Goal: Find contact information: Find contact information

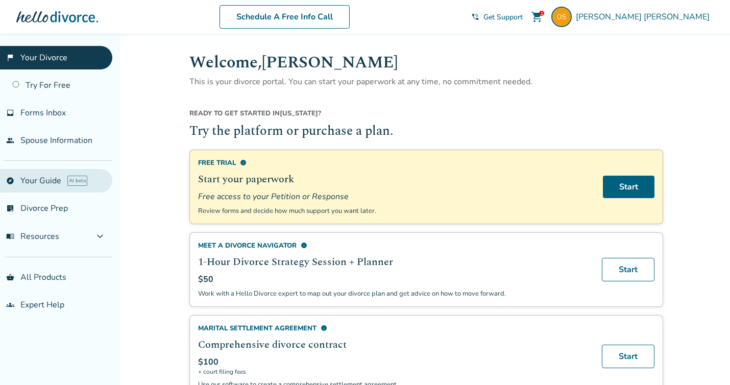
click at [63, 173] on link "explore Your Guide AI beta" at bounding box center [56, 180] width 112 height 23
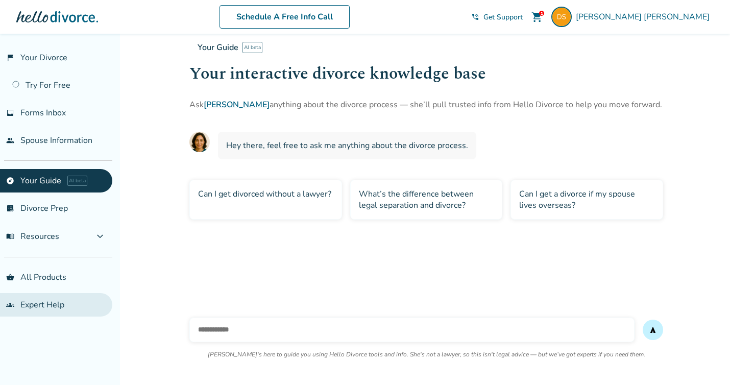
click at [59, 304] on link "groups Expert Help" at bounding box center [56, 304] width 112 height 23
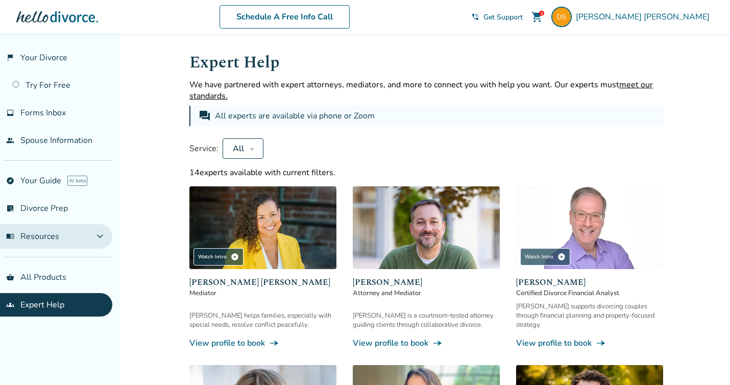
click at [73, 241] on button "menu_book Resources expand_more" at bounding box center [56, 236] width 112 height 24
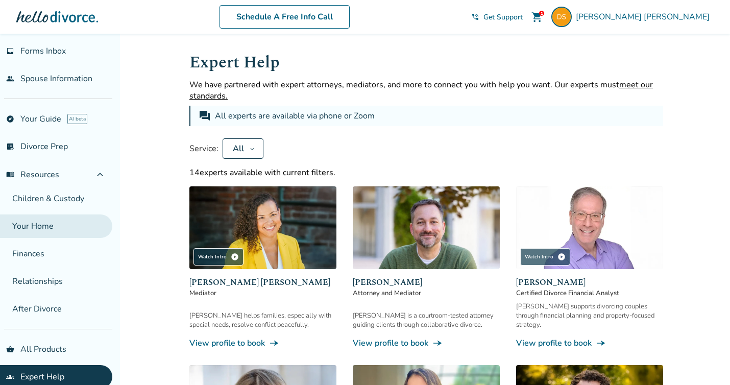
scroll to position [78, 0]
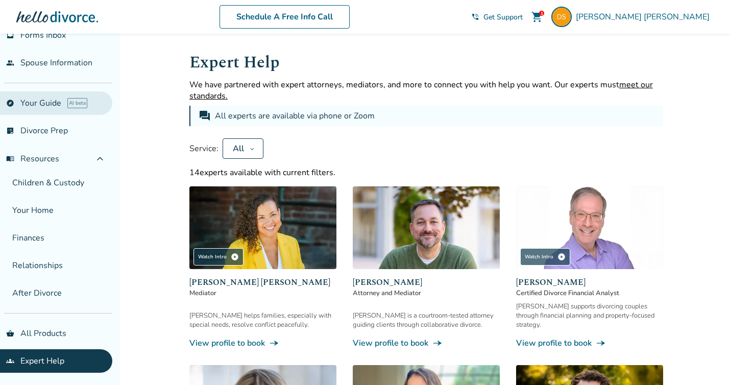
click at [55, 108] on link "explore Your Guide AI beta" at bounding box center [56, 102] width 112 height 23
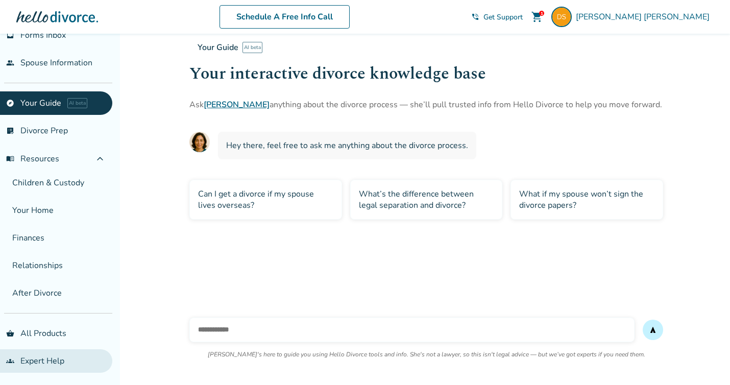
click at [51, 358] on link "groups Expert Help" at bounding box center [56, 360] width 112 height 23
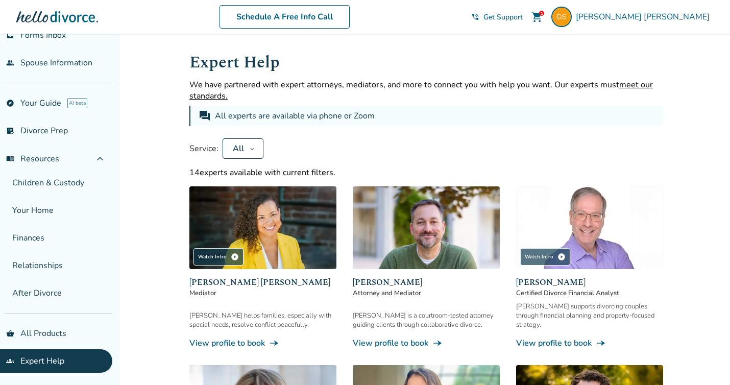
click at [257, 145] on button "All" at bounding box center [242, 148] width 41 height 20
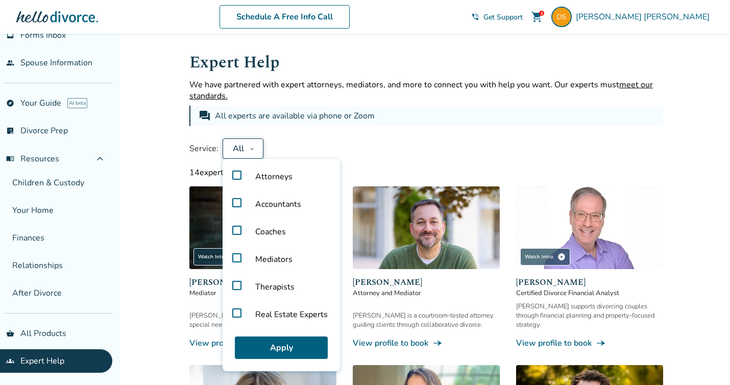
click at [236, 177] on label "Attorneys" at bounding box center [281, 177] width 109 height 28
click at [278, 344] on button "Apply" at bounding box center [281, 347] width 93 height 22
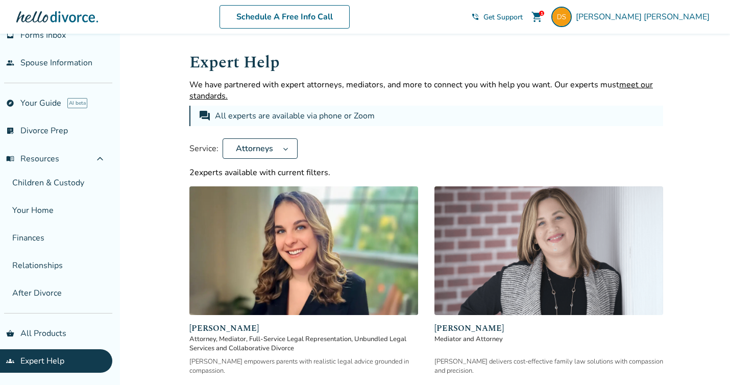
click at [274, 155] on button "Attorneys" at bounding box center [259, 148] width 75 height 20
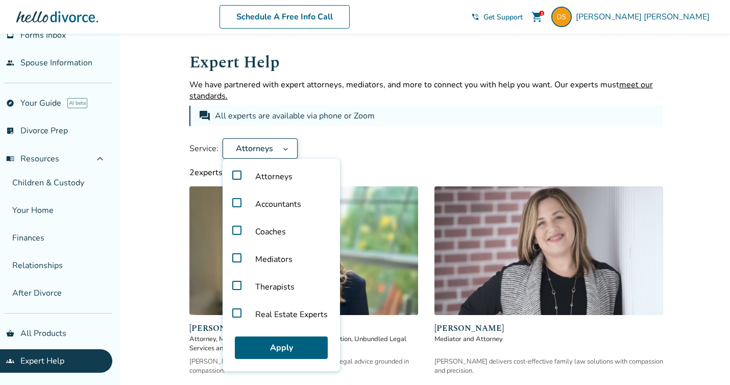
click at [239, 313] on label "Real Estate Experts" at bounding box center [281, 315] width 109 height 28
click at [238, 175] on label "Attorneys" at bounding box center [281, 177] width 109 height 28
click at [277, 350] on button "Apply" at bounding box center [281, 347] width 93 height 22
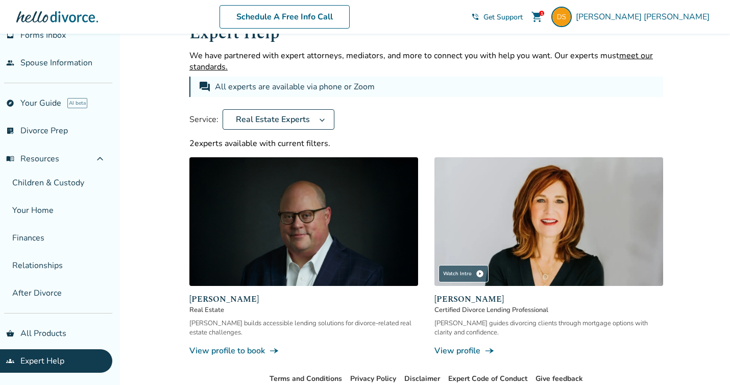
scroll to position [88, 0]
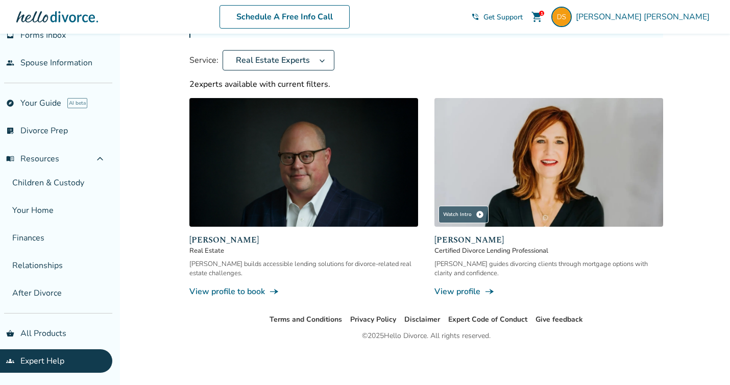
click at [263, 289] on link "View profile to book line_end_arrow_notch" at bounding box center [303, 291] width 229 height 11
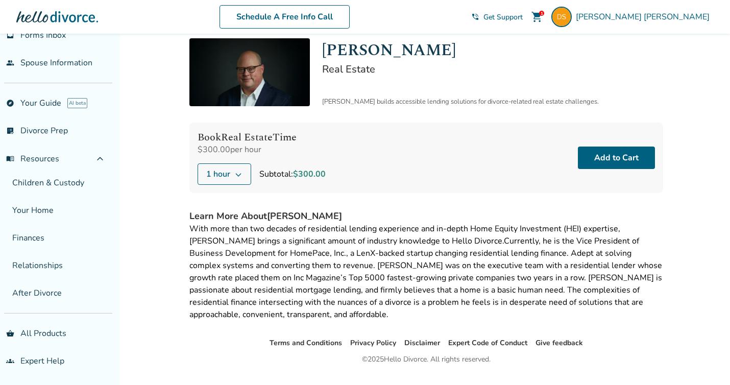
scroll to position [45, 0]
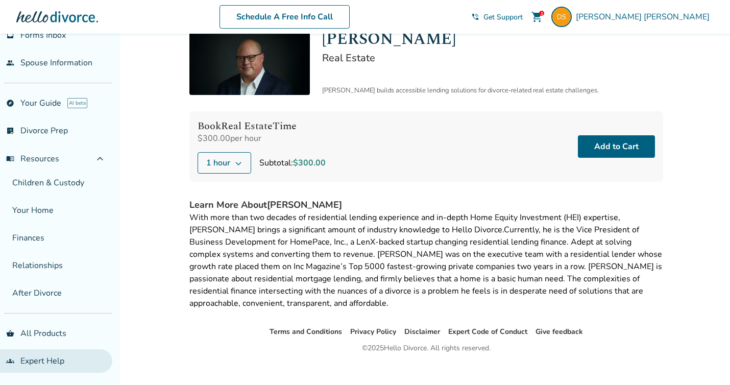
click at [46, 355] on link "groups Expert Help" at bounding box center [56, 360] width 112 height 23
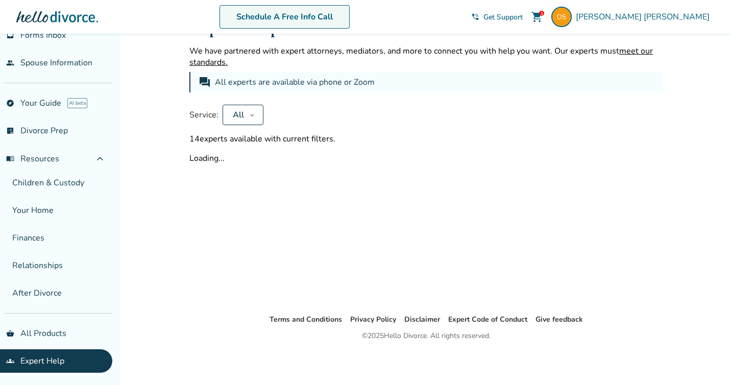
scroll to position [45, 0]
